Goal: Information Seeking & Learning: Learn about a topic

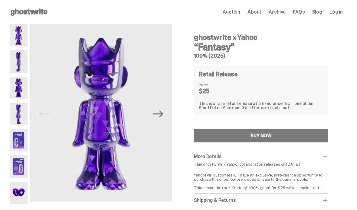
click at [18, 190] on img at bounding box center [19, 193] width 18 height 22
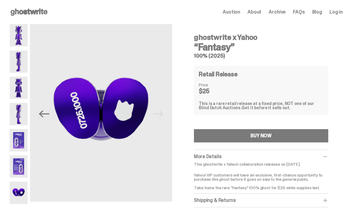
click at [19, 165] on img at bounding box center [19, 167] width 18 height 22
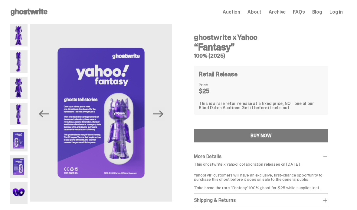
click at [18, 133] on img at bounding box center [19, 140] width 18 height 22
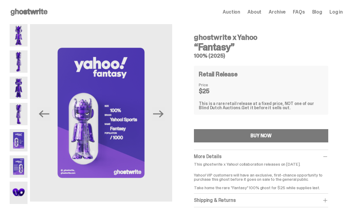
click at [19, 114] on img at bounding box center [19, 114] width 18 height 22
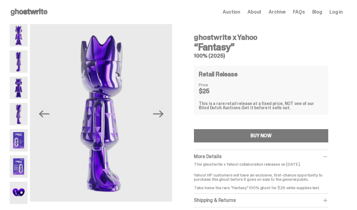
click at [15, 136] on img at bounding box center [19, 140] width 18 height 22
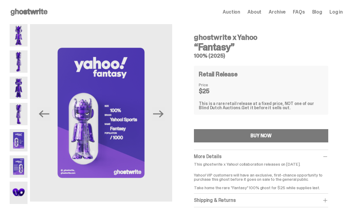
click at [19, 88] on img at bounding box center [19, 88] width 18 height 22
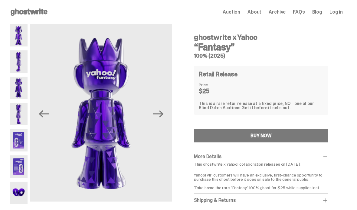
click at [16, 60] on img at bounding box center [19, 62] width 18 height 22
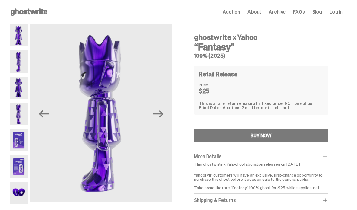
click at [18, 44] on img at bounding box center [19, 35] width 18 height 22
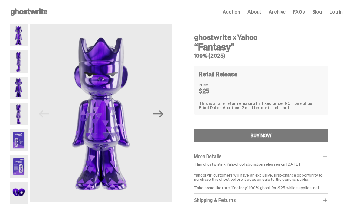
click at [18, 188] on img at bounding box center [19, 193] width 18 height 22
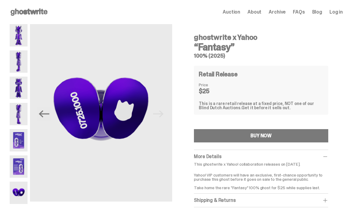
click at [21, 81] on img at bounding box center [19, 88] width 18 height 22
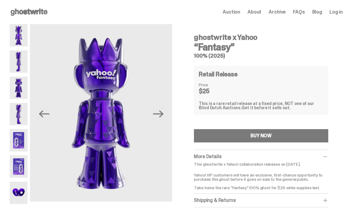
click at [15, 66] on img at bounding box center [19, 62] width 18 height 22
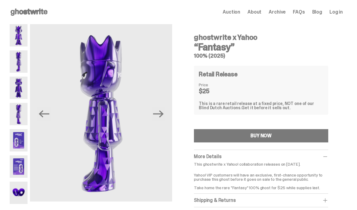
click at [16, 38] on img at bounding box center [19, 35] width 18 height 22
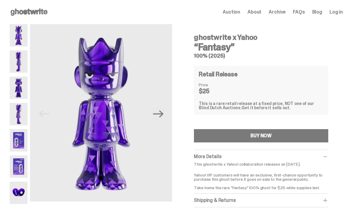
click at [23, 109] on img at bounding box center [19, 114] width 18 height 22
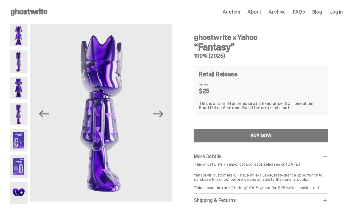
click at [18, 136] on img at bounding box center [19, 140] width 18 height 22
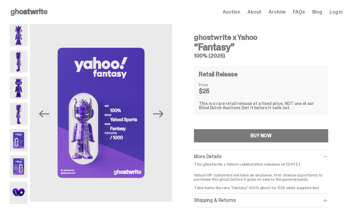
click at [17, 165] on img at bounding box center [19, 167] width 18 height 22
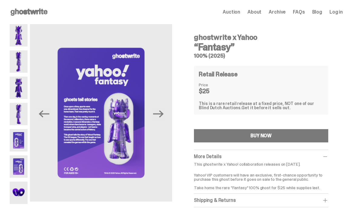
click at [13, 194] on img at bounding box center [19, 193] width 18 height 22
